Goal: Contribute content

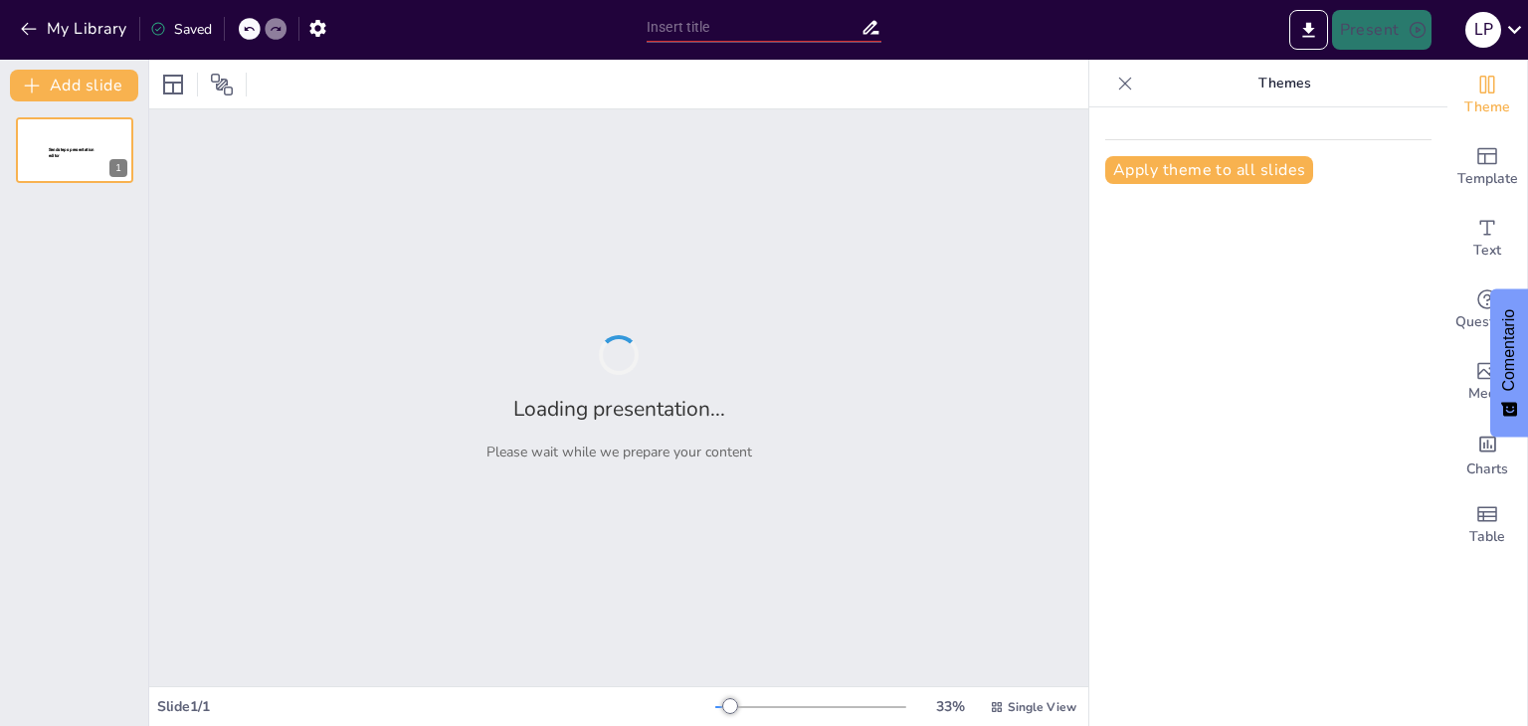
type input "Fundamentos Teóricos de la Intervención Social Clásica en Trabajo Social"
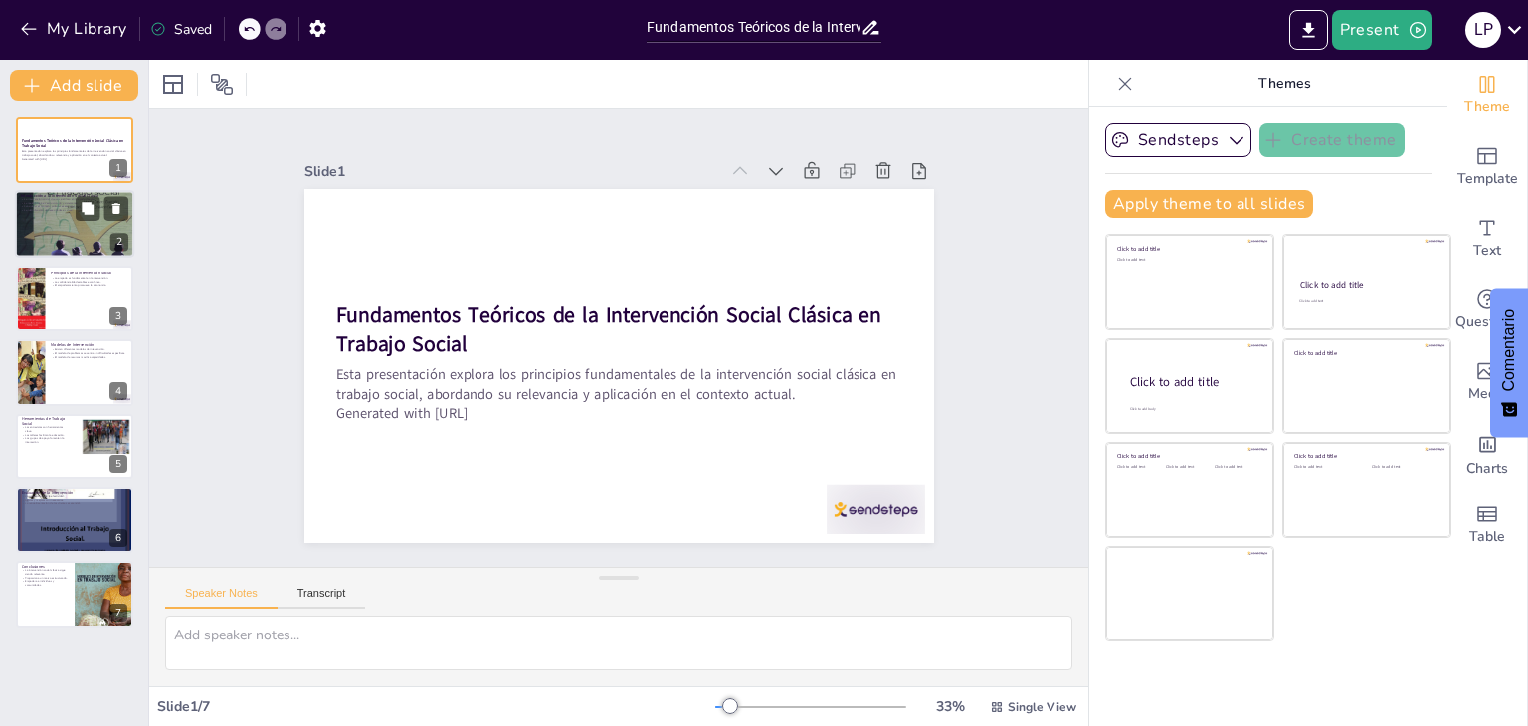
click at [59, 221] on div at bounding box center [74, 223] width 119 height 159
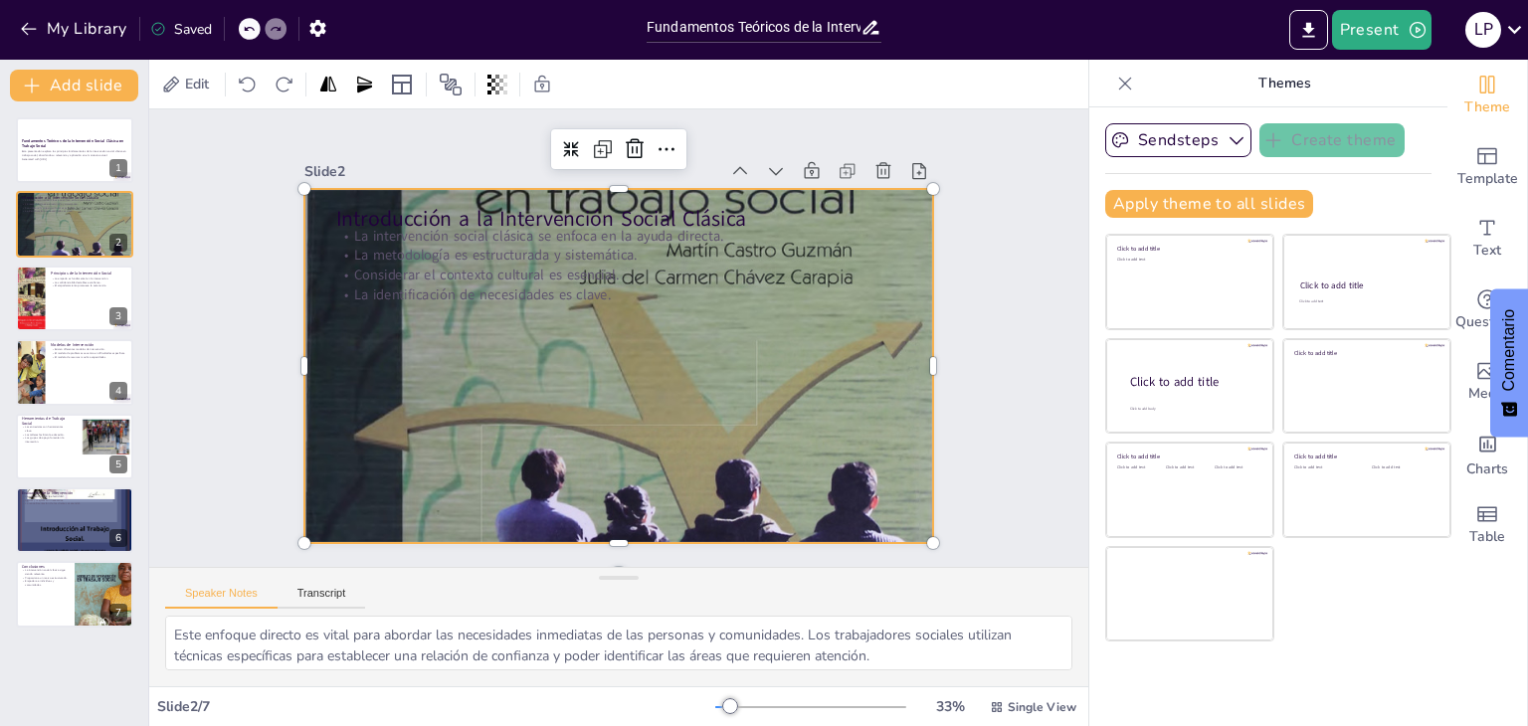
click at [379, 345] on div at bounding box center [604, 363] width 965 height 1042
click at [74, 439] on div at bounding box center [74, 447] width 119 height 68
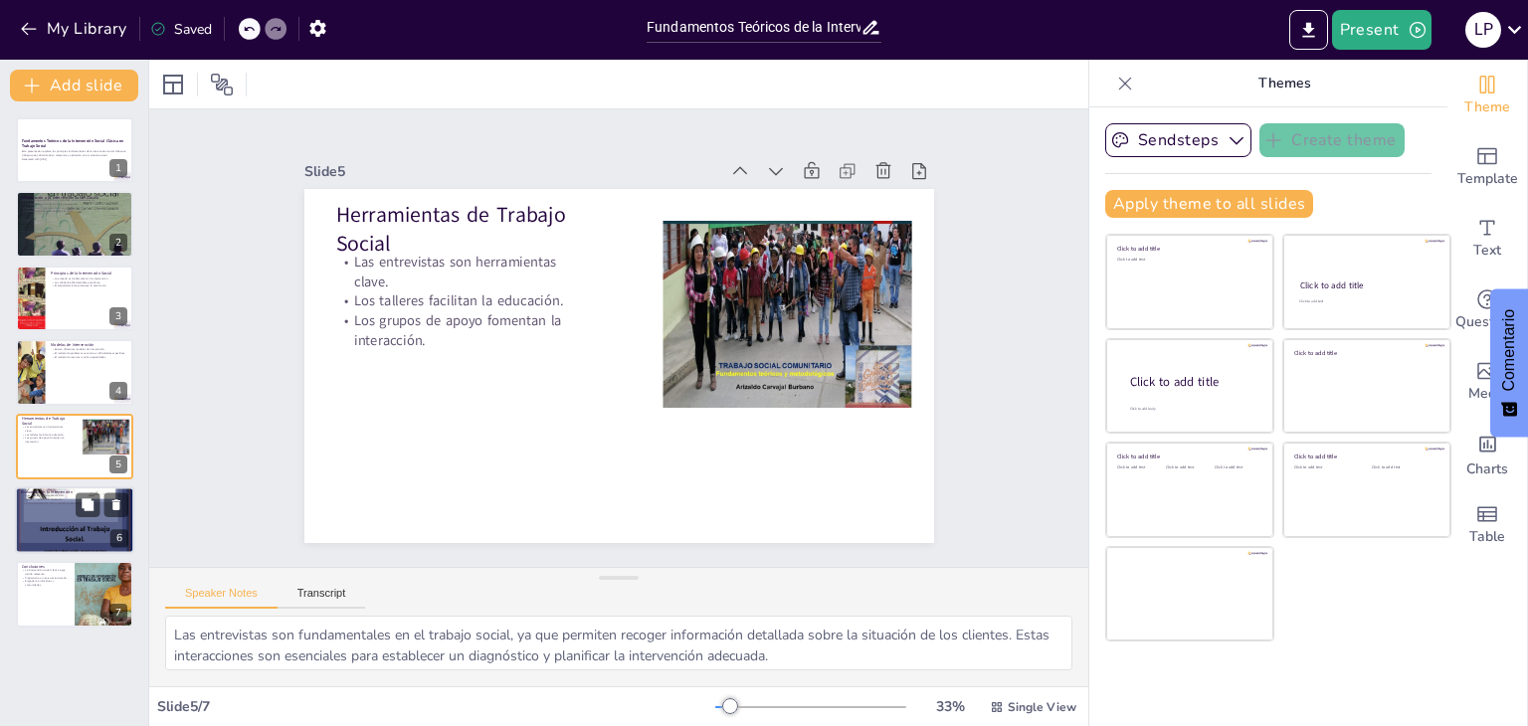
click at [48, 516] on div at bounding box center [74, 520] width 119 height 169
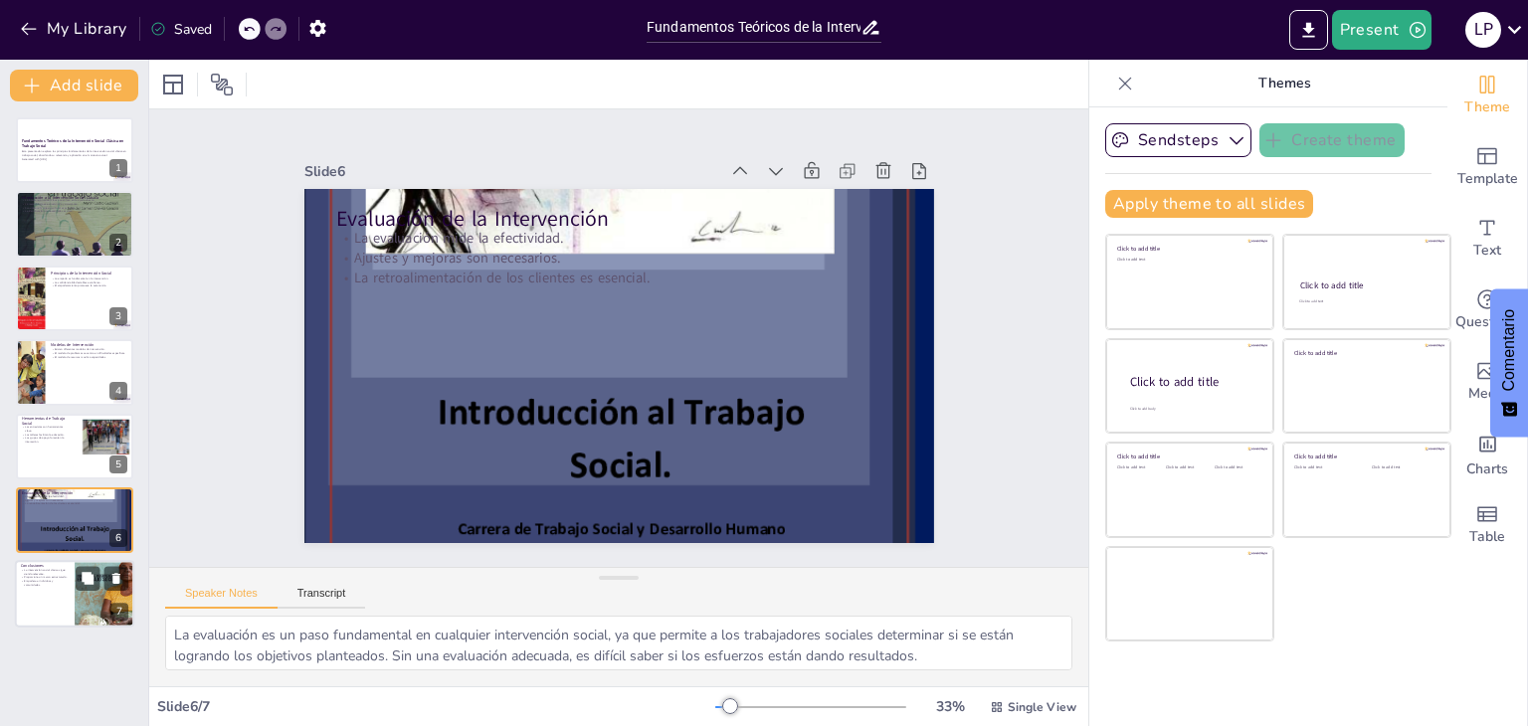
click at [24, 599] on div at bounding box center [74, 595] width 119 height 68
type textarea "La relevancia de la intervención social clásica radica en su capacidad para ada…"
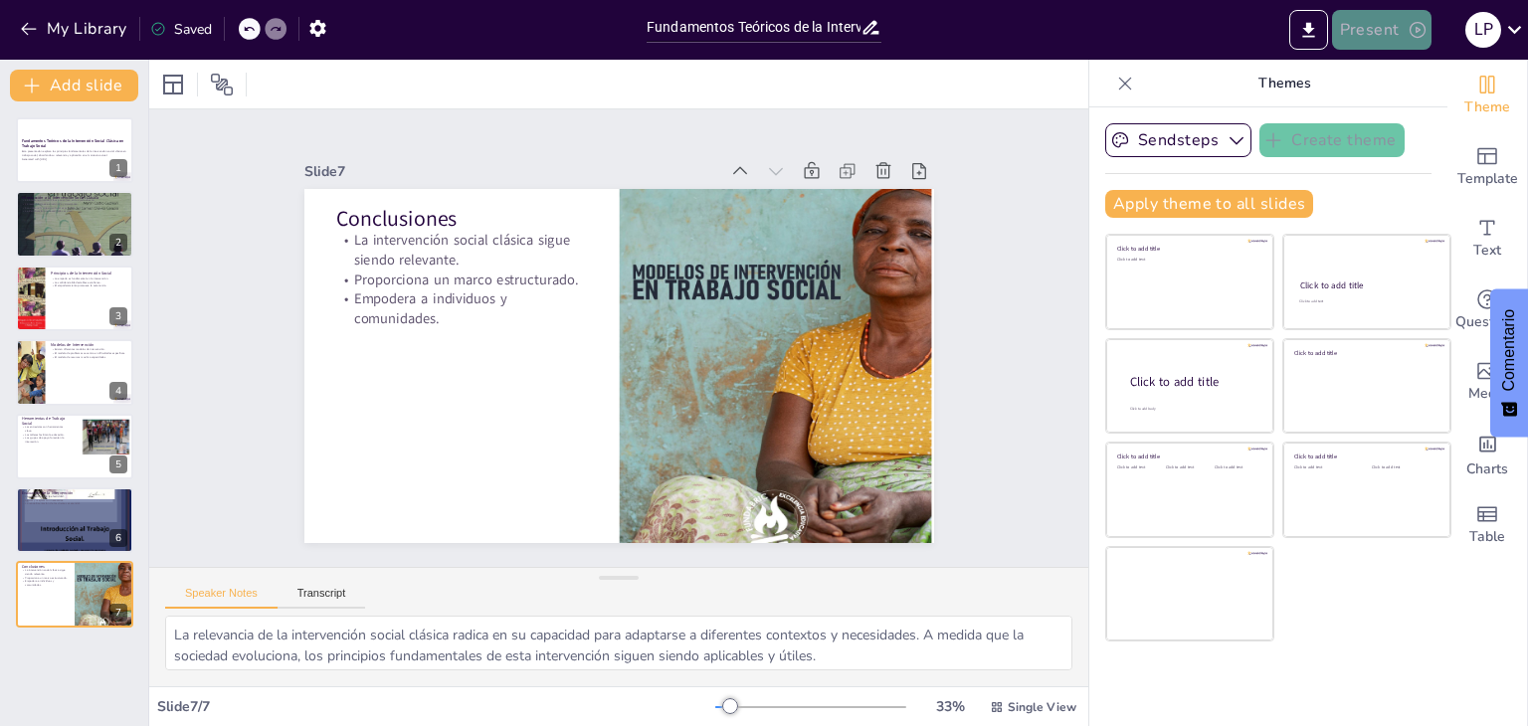
click at [1409, 24] on icon "button" at bounding box center [1418, 30] width 20 height 20
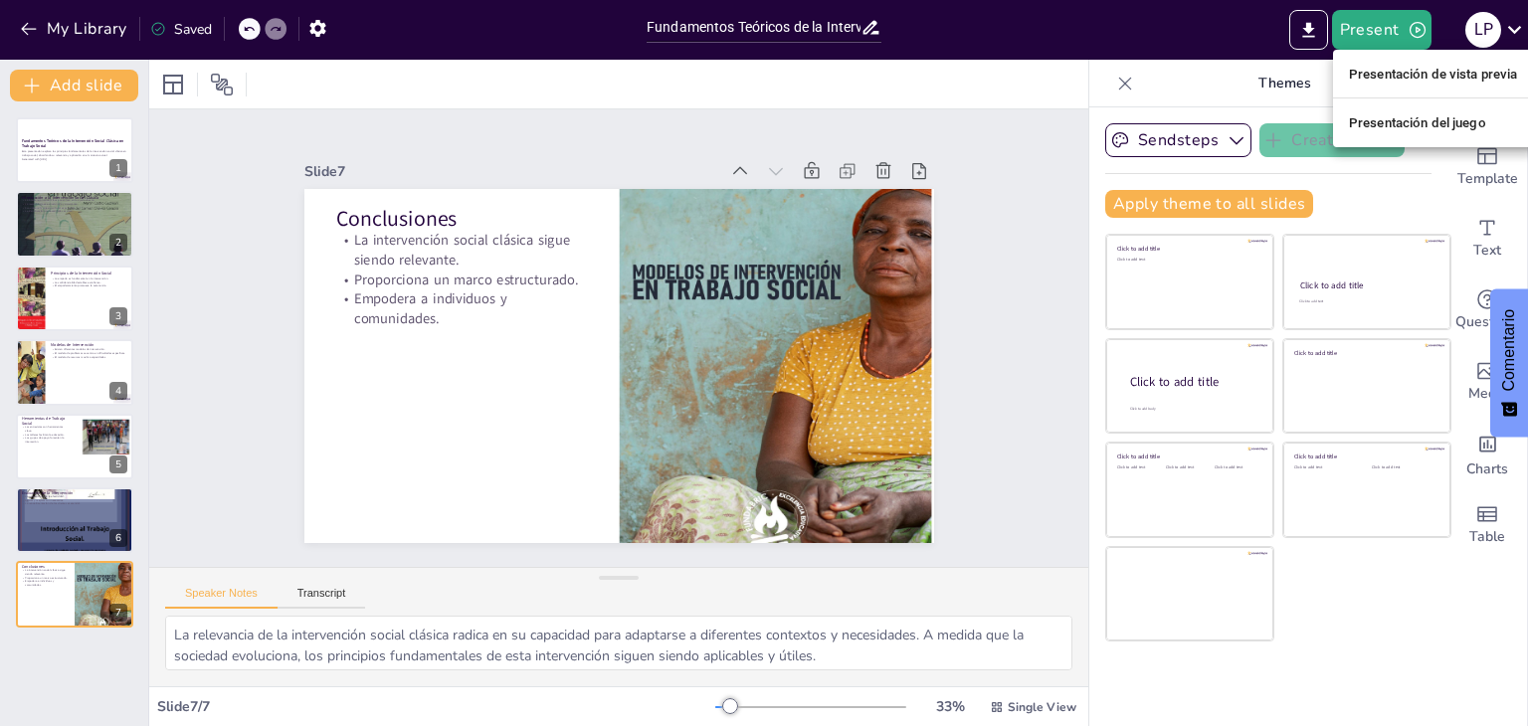
click at [1397, 79] on font "Presentación de vista previa" at bounding box center [1433, 74] width 169 height 15
